Goal: Task Accomplishment & Management: Complete application form

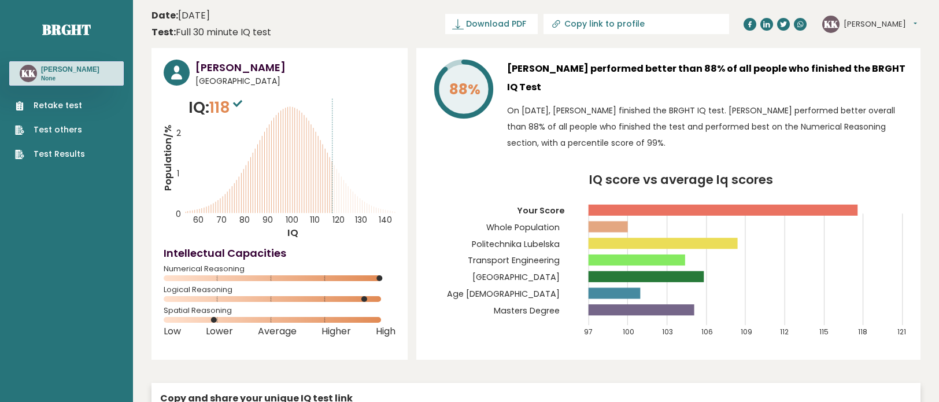
click at [72, 103] on link "Retake test" at bounding box center [50, 105] width 70 height 12
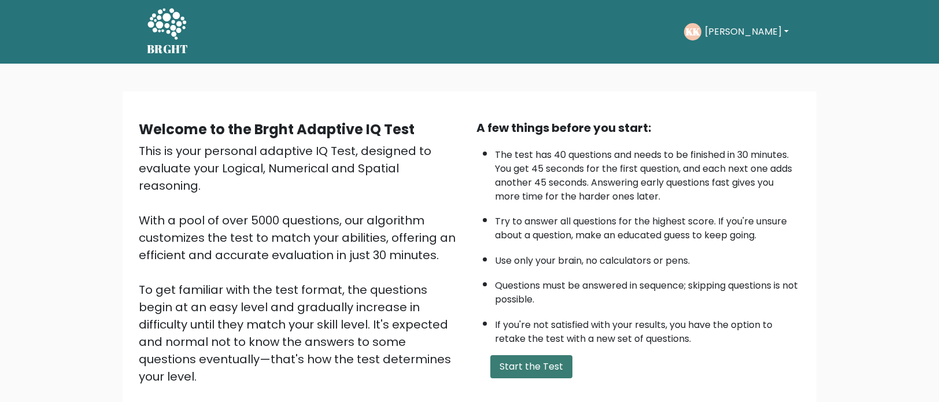
click at [521, 364] on button "Start the Test" at bounding box center [531, 366] width 82 height 23
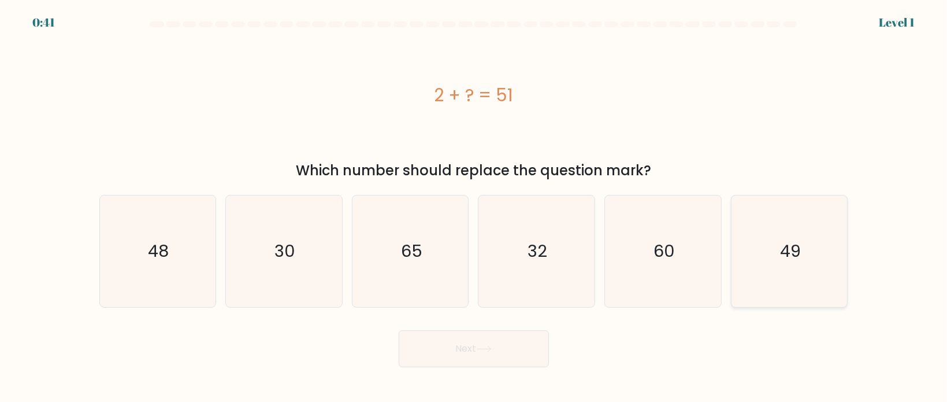
click at [787, 254] on text "49" at bounding box center [790, 250] width 21 height 23
click at [475, 207] on input "f. 49" at bounding box center [474, 204] width 1 height 6
radio input "true"
click at [491, 354] on button "Next" at bounding box center [474, 348] width 150 height 37
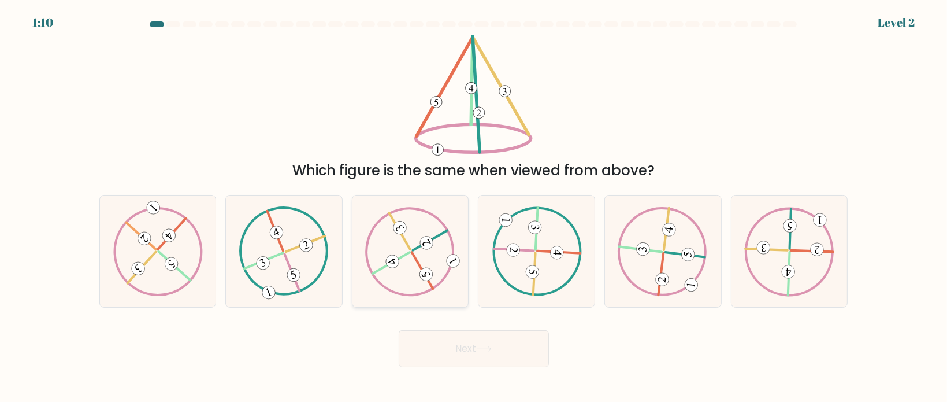
click at [435, 266] on icon at bounding box center [410, 250] width 90 height 89
click at [474, 207] on input "c." at bounding box center [474, 204] width 1 height 6
radio input "true"
click at [471, 355] on button "Next" at bounding box center [474, 348] width 150 height 37
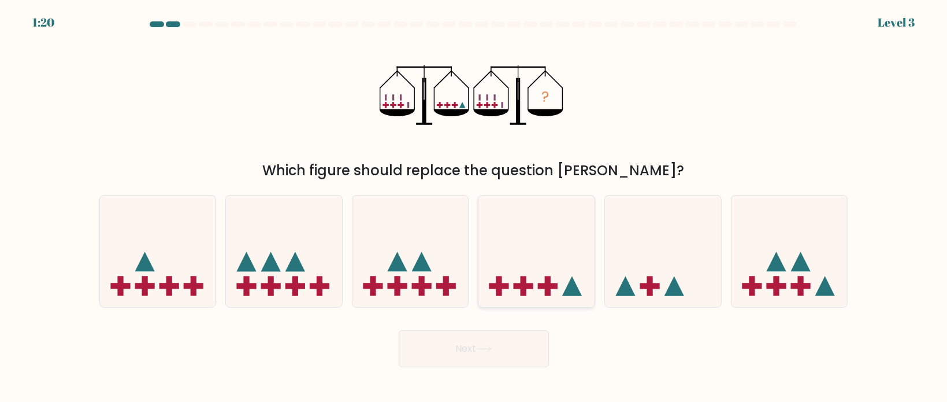
click at [562, 261] on icon at bounding box center [537, 251] width 116 height 96
click at [475, 207] on input "d." at bounding box center [474, 204] width 1 height 6
radio input "true"
click at [504, 357] on button "Next" at bounding box center [474, 348] width 150 height 37
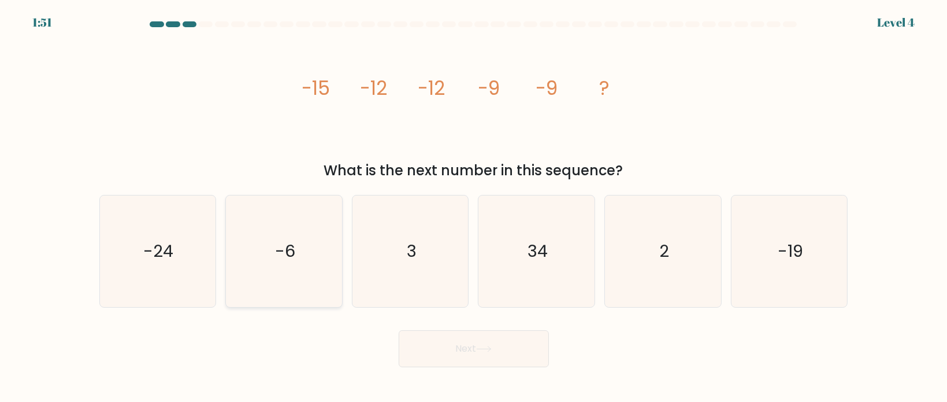
click at [308, 228] on icon "-6" at bounding box center [284, 251] width 112 height 112
click at [474, 207] on input "b. -6" at bounding box center [474, 204] width 1 height 6
radio input "true"
click at [516, 356] on button "Next" at bounding box center [474, 348] width 150 height 37
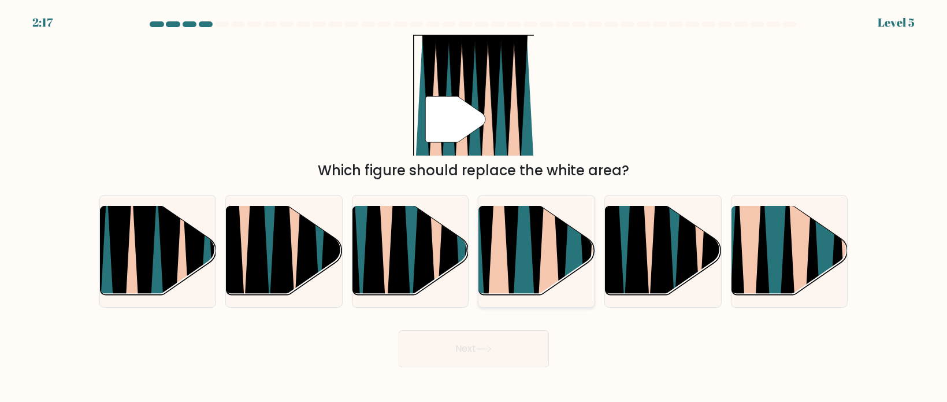
click at [513, 261] on icon at bounding box center [512, 204] width 26 height 232
click at [475, 207] on input "d." at bounding box center [474, 204] width 1 height 6
radio input "true"
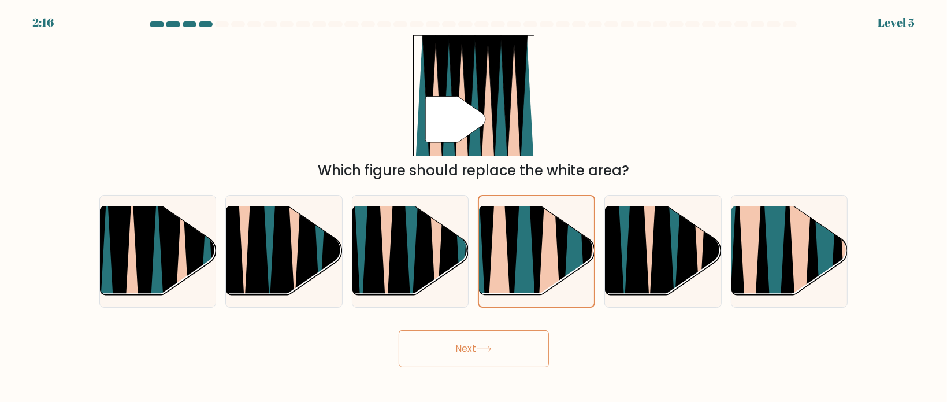
click at [493, 343] on button "Next" at bounding box center [474, 348] width 150 height 37
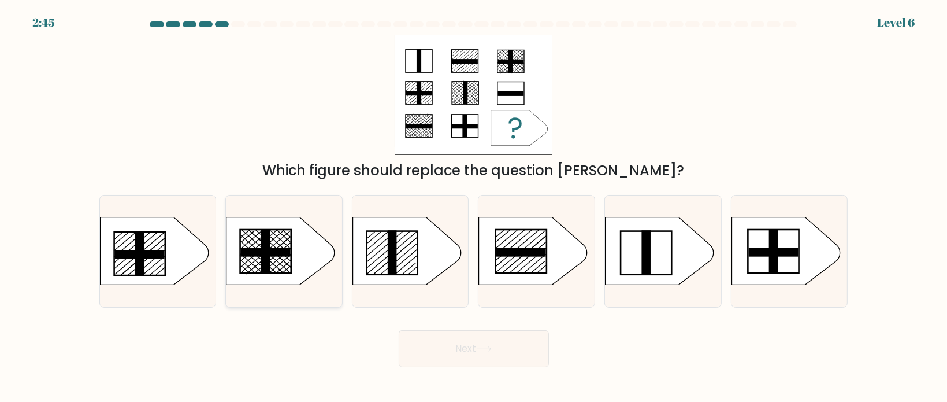
click at [281, 254] on rect at bounding box center [266, 251] width 50 height 9
click at [474, 207] on input "b." at bounding box center [474, 204] width 1 height 6
radio input "true"
click at [464, 351] on button "Next" at bounding box center [474, 348] width 150 height 37
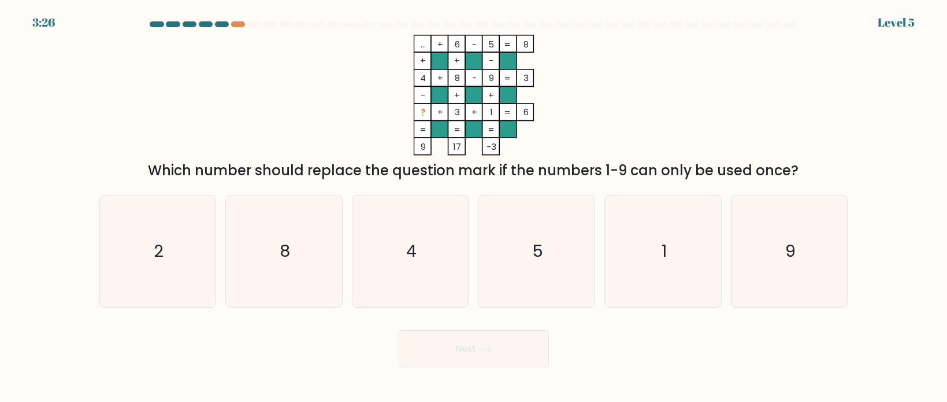
click at [224, 23] on div at bounding box center [222, 24] width 14 height 6
click at [150, 236] on icon "2" at bounding box center [158, 251] width 112 height 112
click at [474, 207] on input "a. 2" at bounding box center [474, 204] width 1 height 6
radio input "true"
click at [458, 360] on button "Next" at bounding box center [474, 348] width 150 height 37
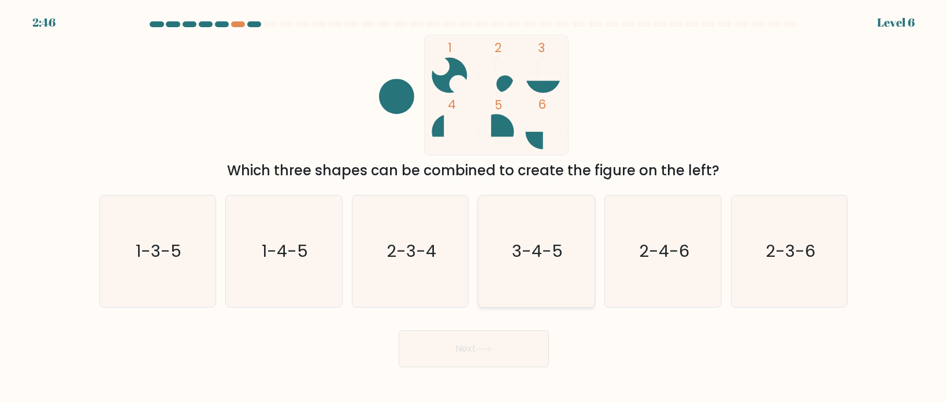
click at [546, 227] on icon "3-4-5" at bounding box center [537, 251] width 112 height 112
click at [475, 207] on input "d. 3-4-5" at bounding box center [474, 204] width 1 height 6
radio input "true"
click at [514, 343] on button "Next" at bounding box center [474, 348] width 150 height 37
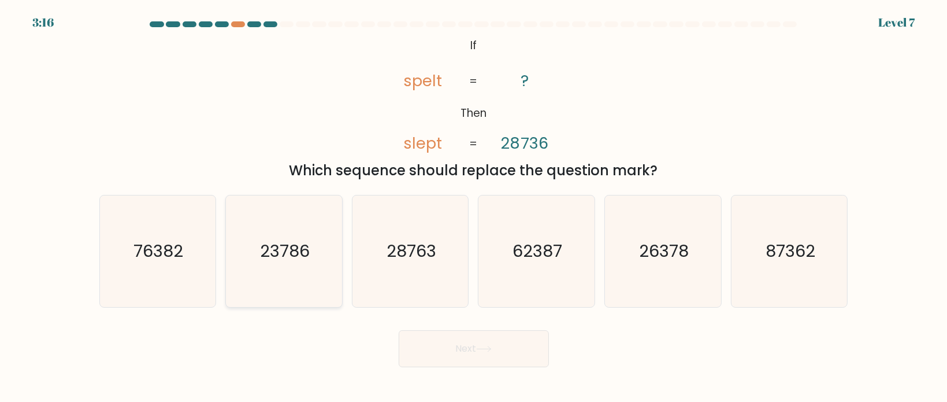
click at [293, 254] on text "23786" at bounding box center [285, 250] width 50 height 23
click at [474, 207] on input "b. 23786" at bounding box center [474, 204] width 1 height 6
radio input "true"
click at [458, 344] on button "Next" at bounding box center [474, 348] width 150 height 37
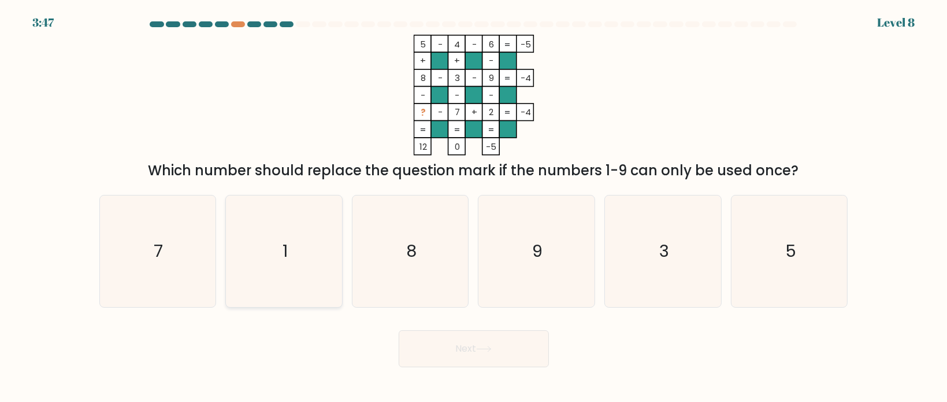
click at [298, 224] on icon "1" at bounding box center [284, 251] width 112 height 112
click at [474, 207] on input "b. 1" at bounding box center [474, 204] width 1 height 6
radio input "true"
click at [454, 343] on button "Next" at bounding box center [474, 348] width 150 height 37
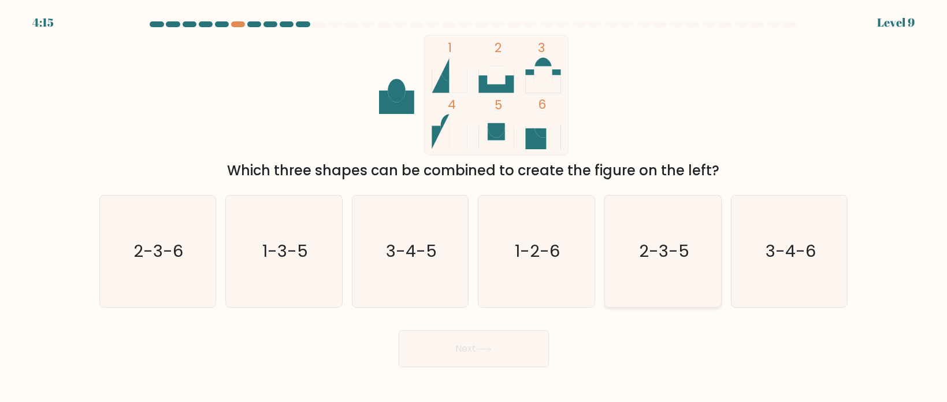
click at [684, 258] on text "2-3-5" at bounding box center [664, 250] width 50 height 23
click at [475, 207] on input "e. 2-3-5" at bounding box center [474, 204] width 1 height 6
radio input "true"
click at [517, 349] on button "Next" at bounding box center [474, 348] width 150 height 37
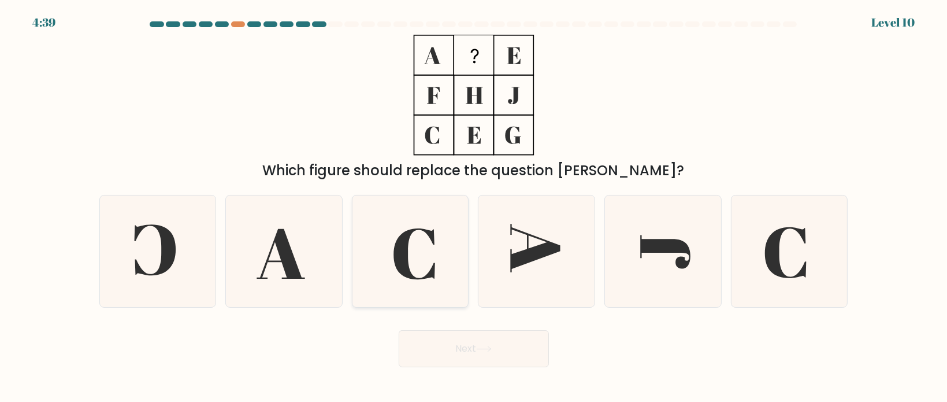
click at [401, 245] on icon at bounding box center [415, 253] width 42 height 51
click at [474, 207] on input "c." at bounding box center [474, 204] width 1 height 6
radio input "true"
click at [479, 342] on button "Next" at bounding box center [474, 348] width 150 height 37
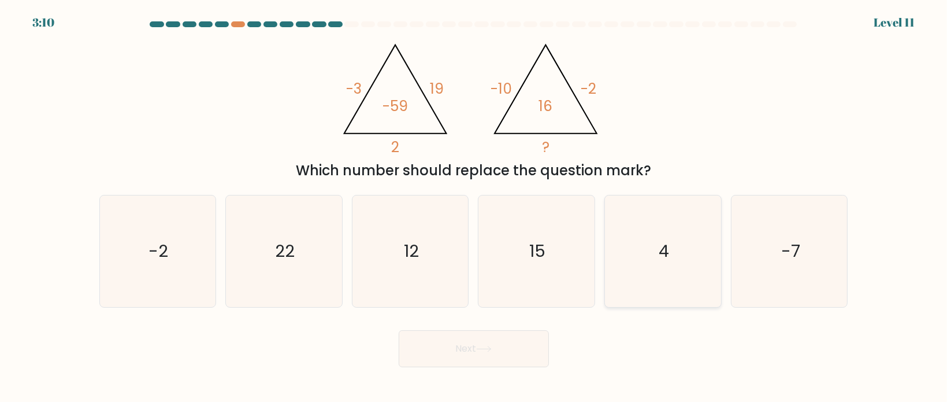
click at [673, 241] on icon "4" at bounding box center [664, 251] width 112 height 112
click at [475, 207] on input "e. 4" at bounding box center [474, 204] width 1 height 6
radio input "true"
click at [520, 342] on button "Next" at bounding box center [474, 348] width 150 height 37
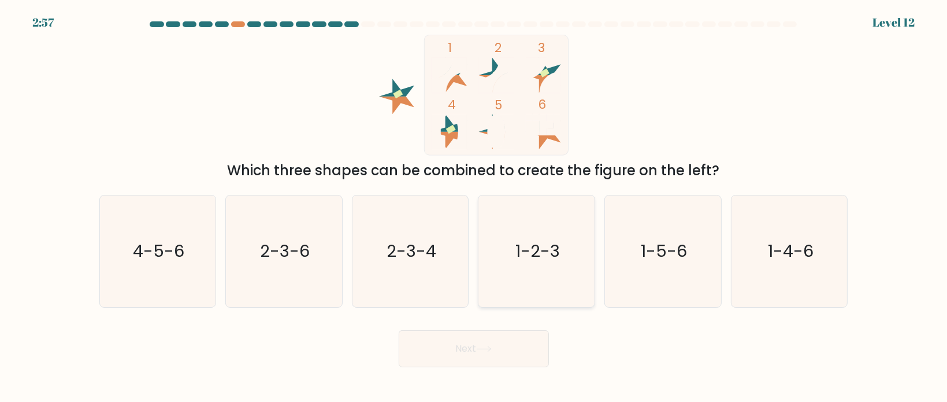
click at [546, 249] on text "1-2-3" at bounding box center [538, 250] width 45 height 23
click at [475, 207] on input "d. 1-2-3" at bounding box center [474, 204] width 1 height 6
radio input "true"
click at [453, 353] on button "Next" at bounding box center [474, 348] width 150 height 37
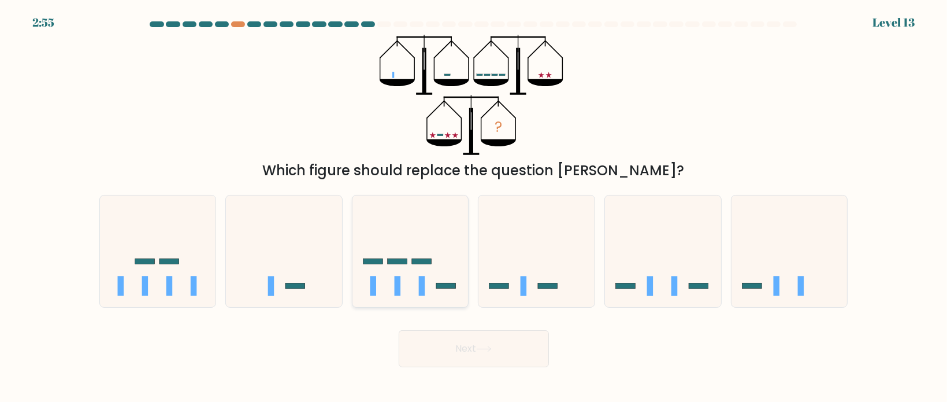
click at [423, 286] on rect at bounding box center [422, 286] width 6 height 20
click at [474, 207] on input "c." at bounding box center [474, 204] width 1 height 6
radio input "true"
click at [436, 351] on button "Next" at bounding box center [474, 348] width 150 height 37
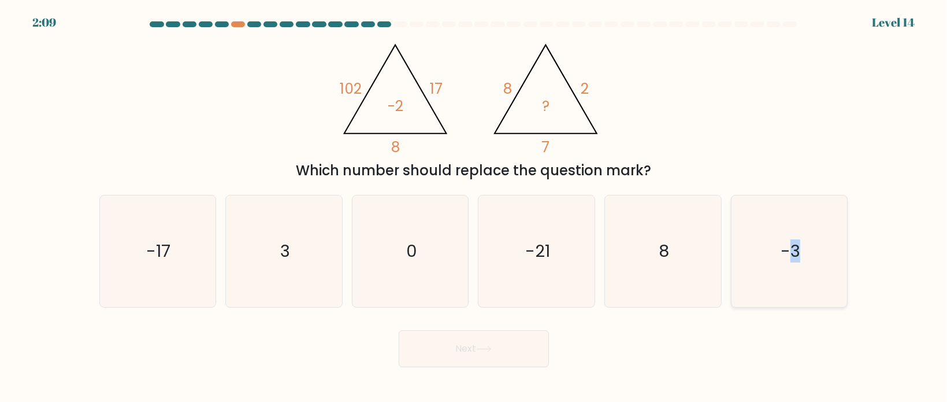
click at [795, 246] on text "-3" at bounding box center [791, 250] width 20 height 23
click at [806, 288] on icon "-3" at bounding box center [790, 251] width 112 height 112
click at [475, 207] on input "f. -3" at bounding box center [474, 204] width 1 height 6
radio input "true"
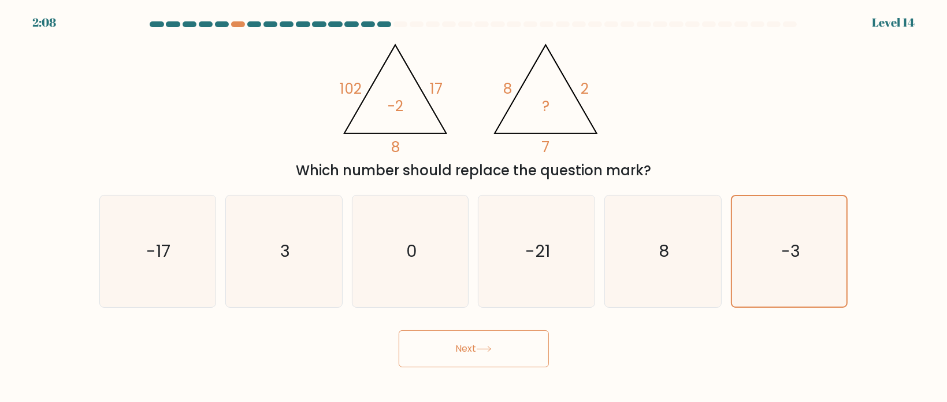
click at [477, 362] on button "Next" at bounding box center [474, 348] width 150 height 37
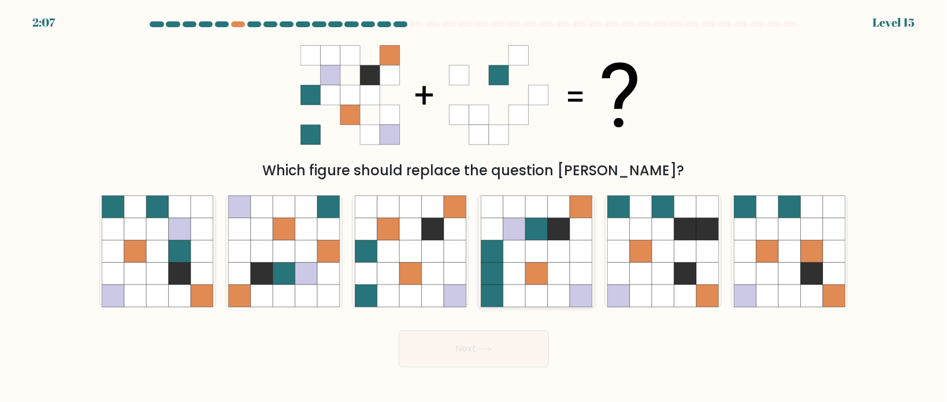
click at [580, 270] on icon at bounding box center [581, 273] width 22 height 22
click at [475, 207] on input "d." at bounding box center [474, 204] width 1 height 6
radio input "true"
click at [512, 354] on button "Next" at bounding box center [474, 348] width 150 height 37
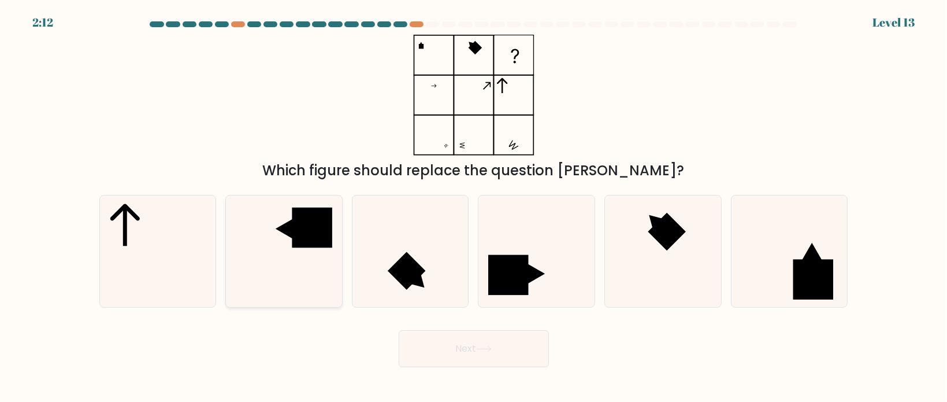
click at [298, 245] on rect at bounding box center [312, 227] width 40 height 40
click at [474, 207] on input "b." at bounding box center [474, 204] width 1 height 6
radio input "true"
click at [457, 352] on button "Next" at bounding box center [474, 348] width 150 height 37
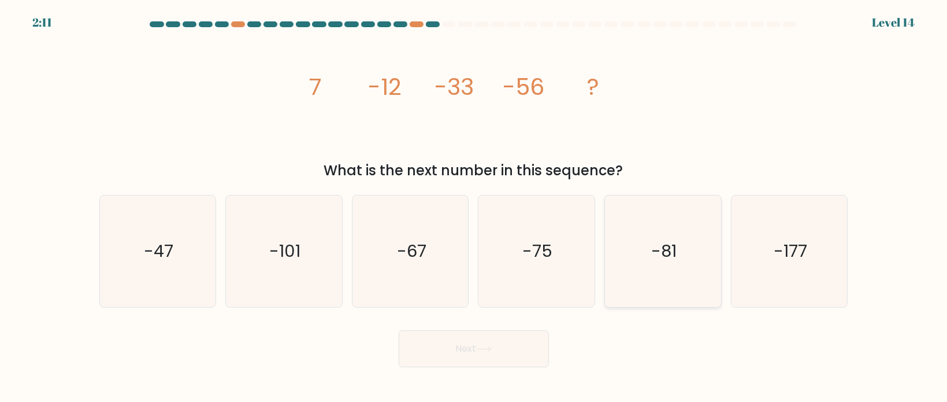
click at [682, 236] on icon "-81" at bounding box center [664, 251] width 112 height 112
click at [475, 207] on input "e. -81" at bounding box center [474, 204] width 1 height 6
radio input "true"
click at [510, 355] on button "Next" at bounding box center [474, 348] width 150 height 37
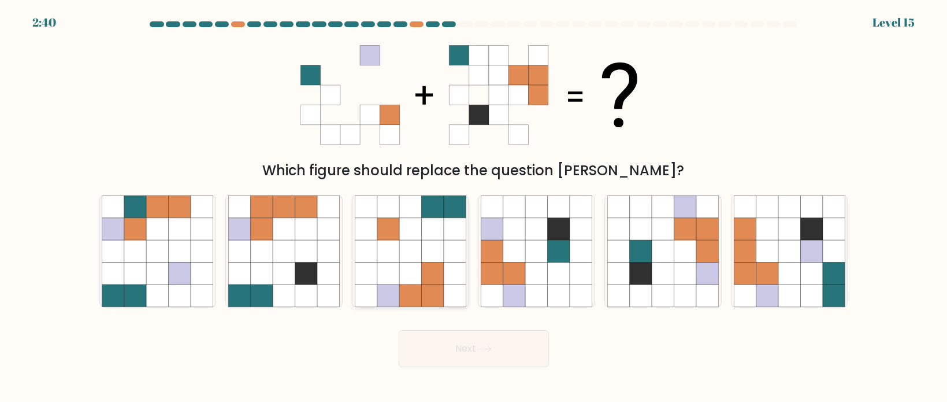
click at [425, 241] on icon at bounding box center [432, 251] width 22 height 22
click at [474, 207] on input "c." at bounding box center [474, 204] width 1 height 6
radio input "true"
click at [460, 348] on button "Next" at bounding box center [474, 348] width 150 height 37
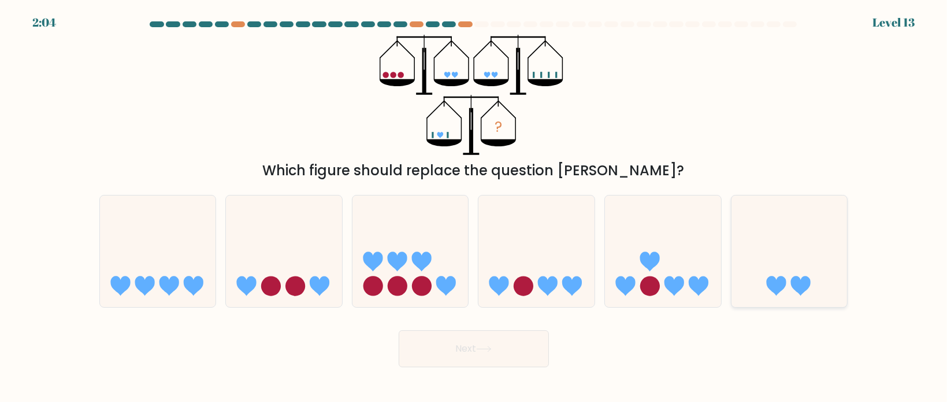
click at [806, 270] on icon at bounding box center [790, 251] width 116 height 96
click at [475, 207] on input "f." at bounding box center [474, 204] width 1 height 6
radio input "true"
click at [509, 342] on button "Next" at bounding box center [474, 348] width 150 height 37
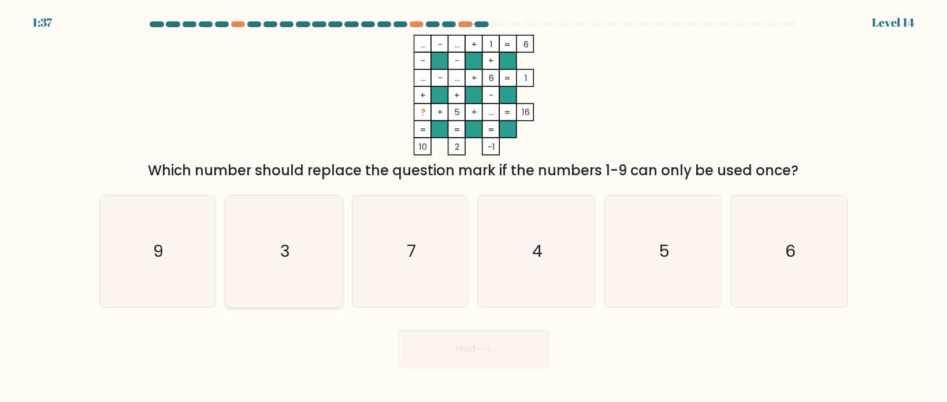
drag, startPoint x: 255, startPoint y: 251, endPoint x: 265, endPoint y: 256, distance: 10.9
click at [256, 251] on icon "3" at bounding box center [284, 251] width 112 height 112
click at [474, 207] on input "b. 3" at bounding box center [474, 204] width 1 height 6
radio input "true"
click at [469, 354] on button "Next" at bounding box center [474, 348] width 150 height 37
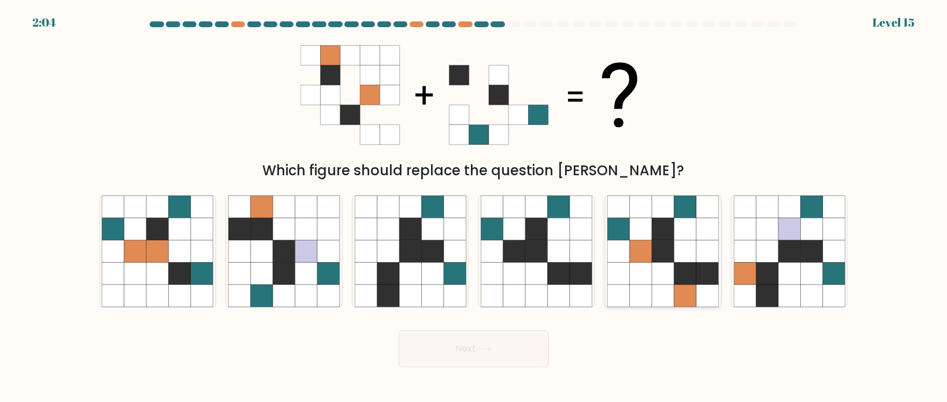
click at [668, 258] on icon at bounding box center [663, 251] width 22 height 22
click at [475, 207] on input "e." at bounding box center [474, 204] width 1 height 6
radio input "true"
click at [481, 360] on button "Next" at bounding box center [474, 348] width 150 height 37
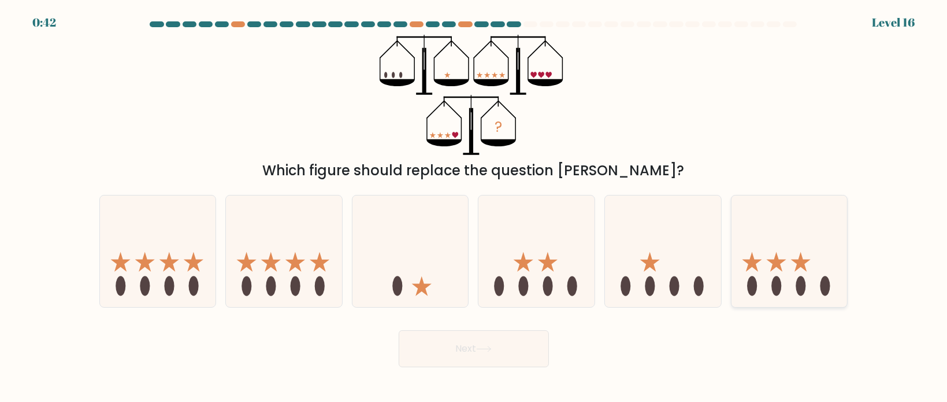
drag, startPoint x: 798, startPoint y: 270, endPoint x: 791, endPoint y: 277, distance: 10.2
click at [801, 270] on icon at bounding box center [790, 251] width 116 height 96
click at [475, 207] on input "f." at bounding box center [474, 204] width 1 height 6
radio input "true"
click at [462, 346] on button "Next" at bounding box center [474, 348] width 150 height 37
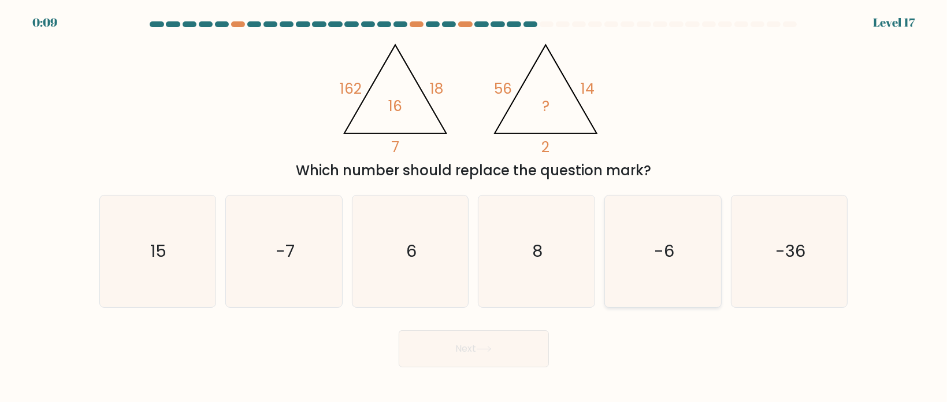
click at [645, 255] on icon "-6" at bounding box center [664, 251] width 112 height 112
click at [475, 207] on input "e. -6" at bounding box center [474, 204] width 1 height 6
radio input "true"
click at [499, 355] on button "Next" at bounding box center [474, 348] width 150 height 37
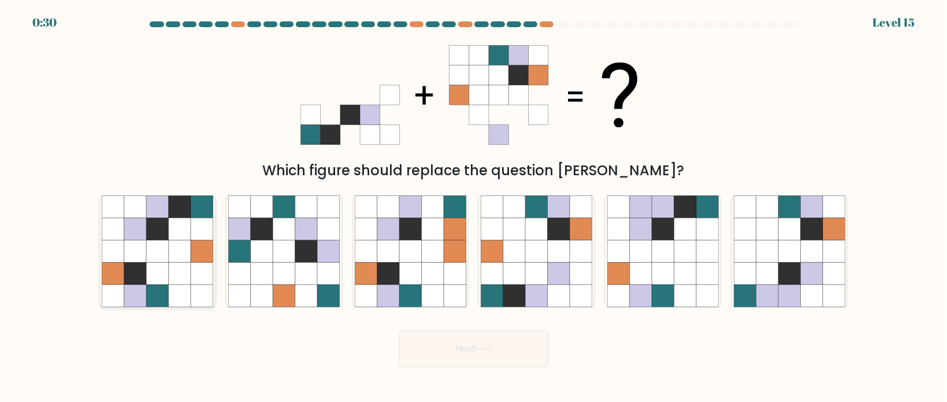
click at [181, 265] on icon at bounding box center [180, 273] width 22 height 22
click at [474, 207] on input "a." at bounding box center [474, 204] width 1 height 6
radio input "true"
click at [454, 359] on button "Next" at bounding box center [474, 348] width 150 height 37
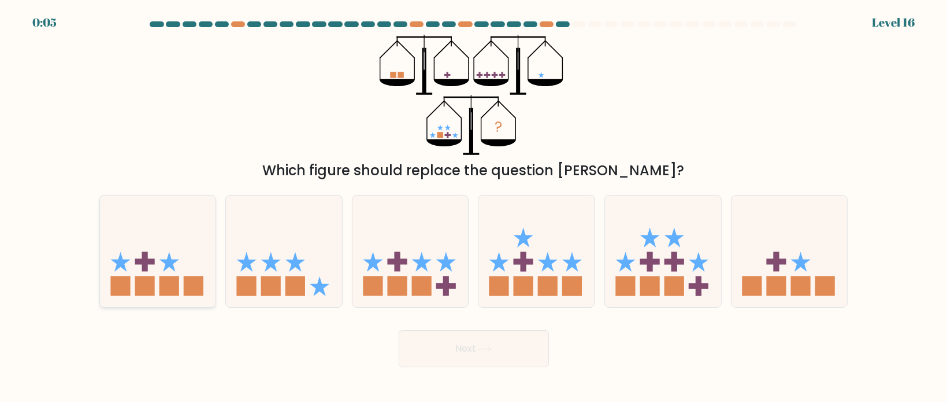
click at [157, 264] on icon at bounding box center [158, 251] width 116 height 96
click at [474, 207] on input "a." at bounding box center [474, 204] width 1 height 6
radio input "true"
click at [518, 358] on button "Next" at bounding box center [474, 348] width 150 height 37
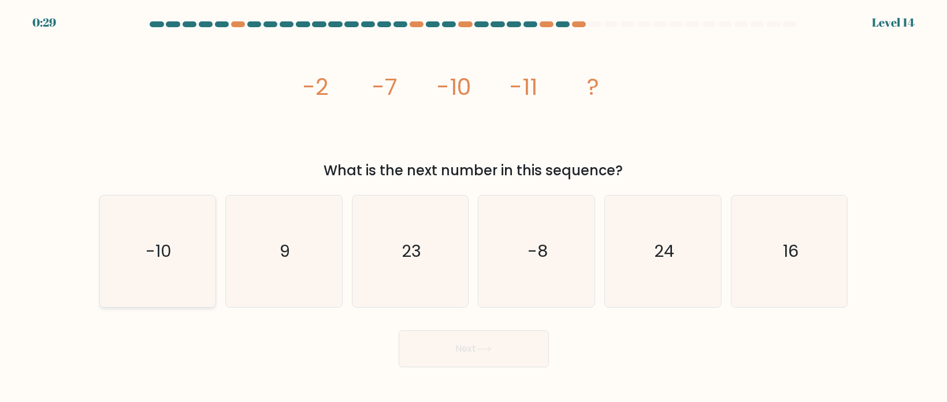
click at [171, 260] on text "-10" at bounding box center [159, 250] width 26 height 23
click at [474, 207] on input "a. -10" at bounding box center [474, 204] width 1 height 6
radio input "true"
click at [445, 349] on button "Next" at bounding box center [474, 348] width 150 height 37
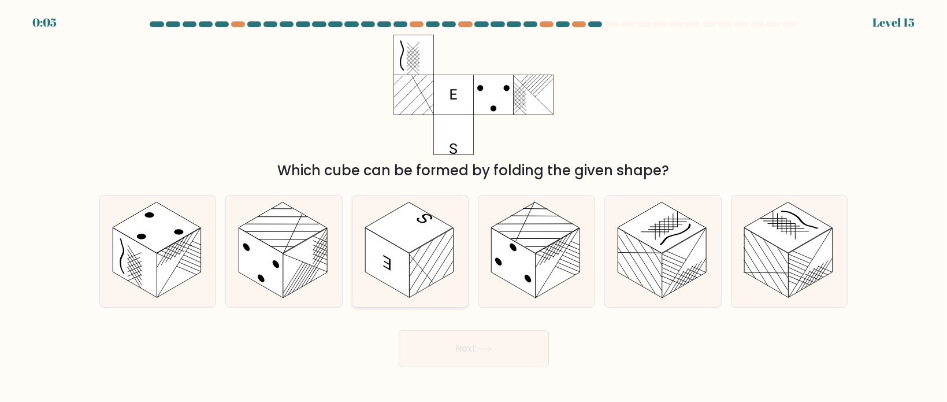
click at [449, 262] on rect at bounding box center [432, 263] width 44 height 70
click at [474, 207] on input "c." at bounding box center [474, 204] width 1 height 6
radio input "true"
click at [457, 356] on button "Next" at bounding box center [474, 348] width 150 height 37
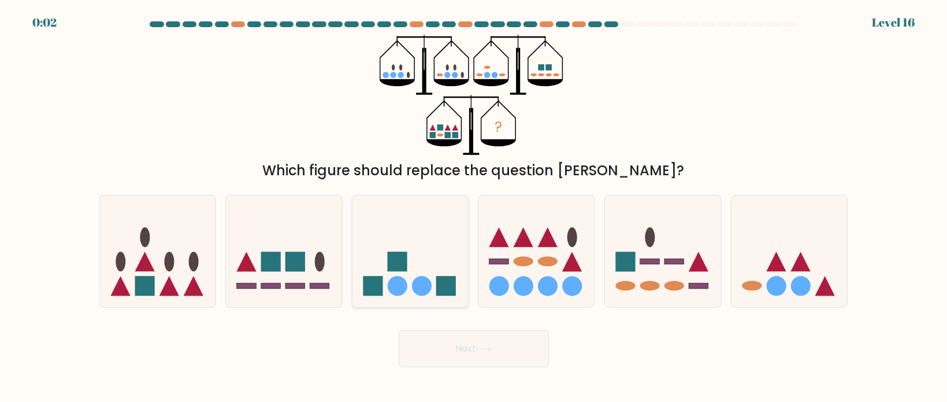
click at [431, 264] on icon at bounding box center [411, 251] width 116 height 96
click at [474, 207] on input "c." at bounding box center [474, 204] width 1 height 6
radio input "true"
click at [500, 353] on button "Next" at bounding box center [474, 348] width 150 height 37
